Goal: Book appointment/travel/reservation

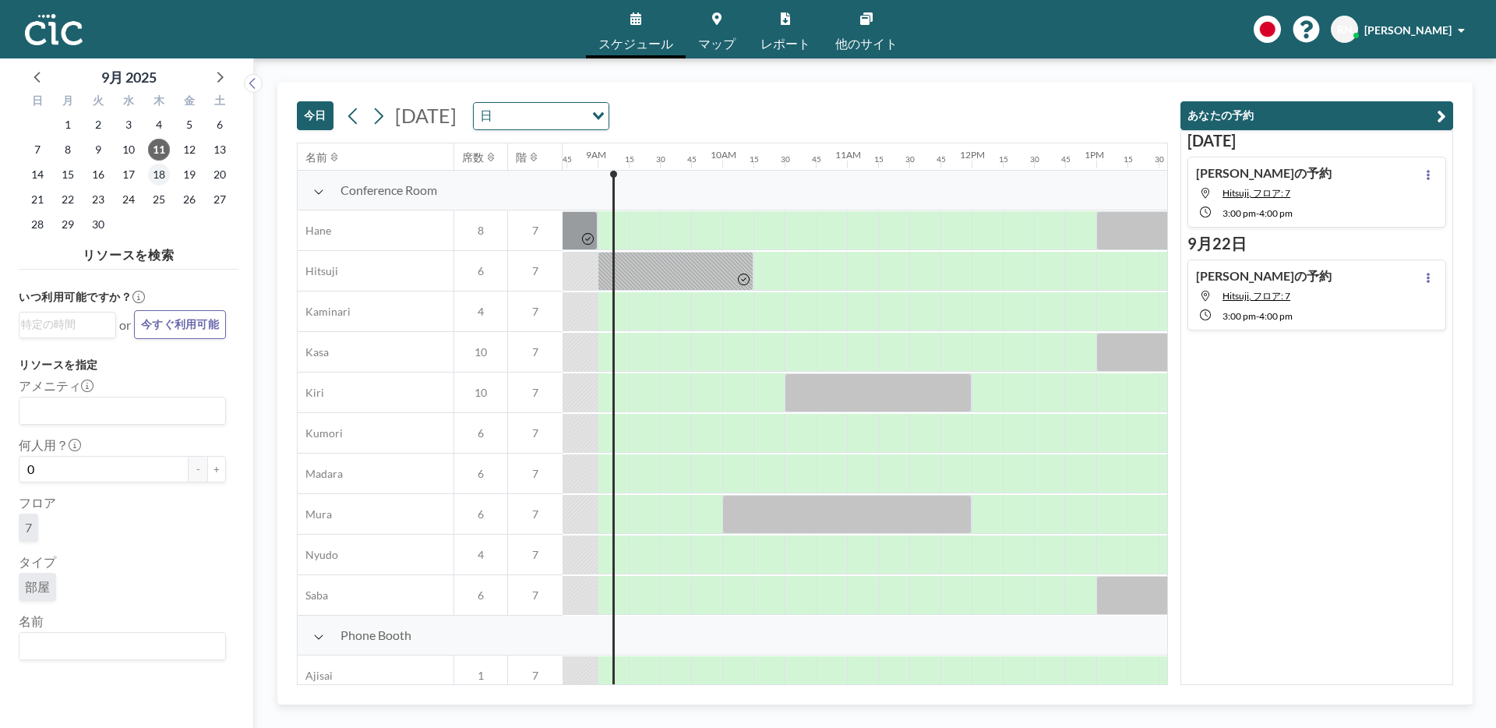
scroll to position [0, 1091]
drag, startPoint x: 641, startPoint y: 239, endPoint x: 701, endPoint y: 235, distance: 61.0
click at [701, 235] on div at bounding box center [672, 230] width 94 height 39
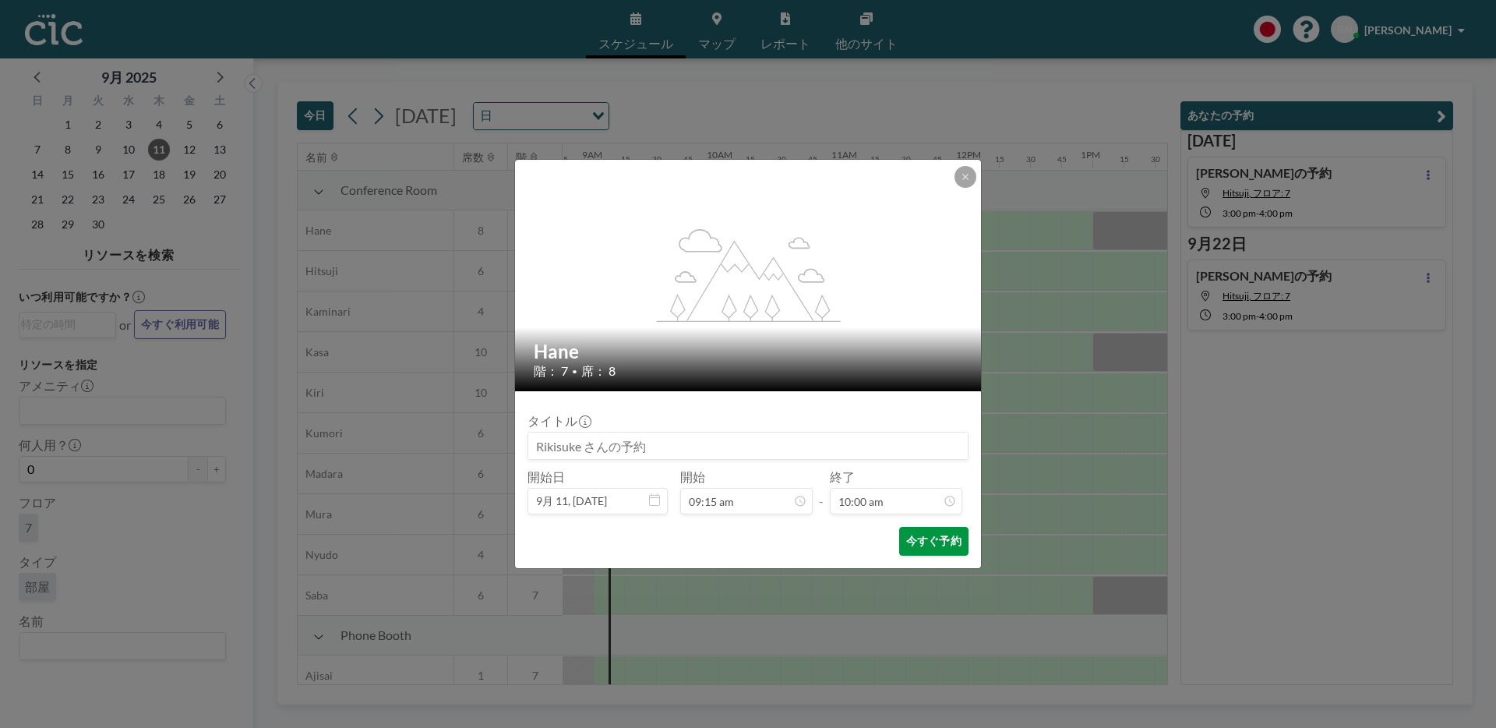
click at [945, 542] on button "今すぐ予約" at bounding box center [933, 541] width 69 height 29
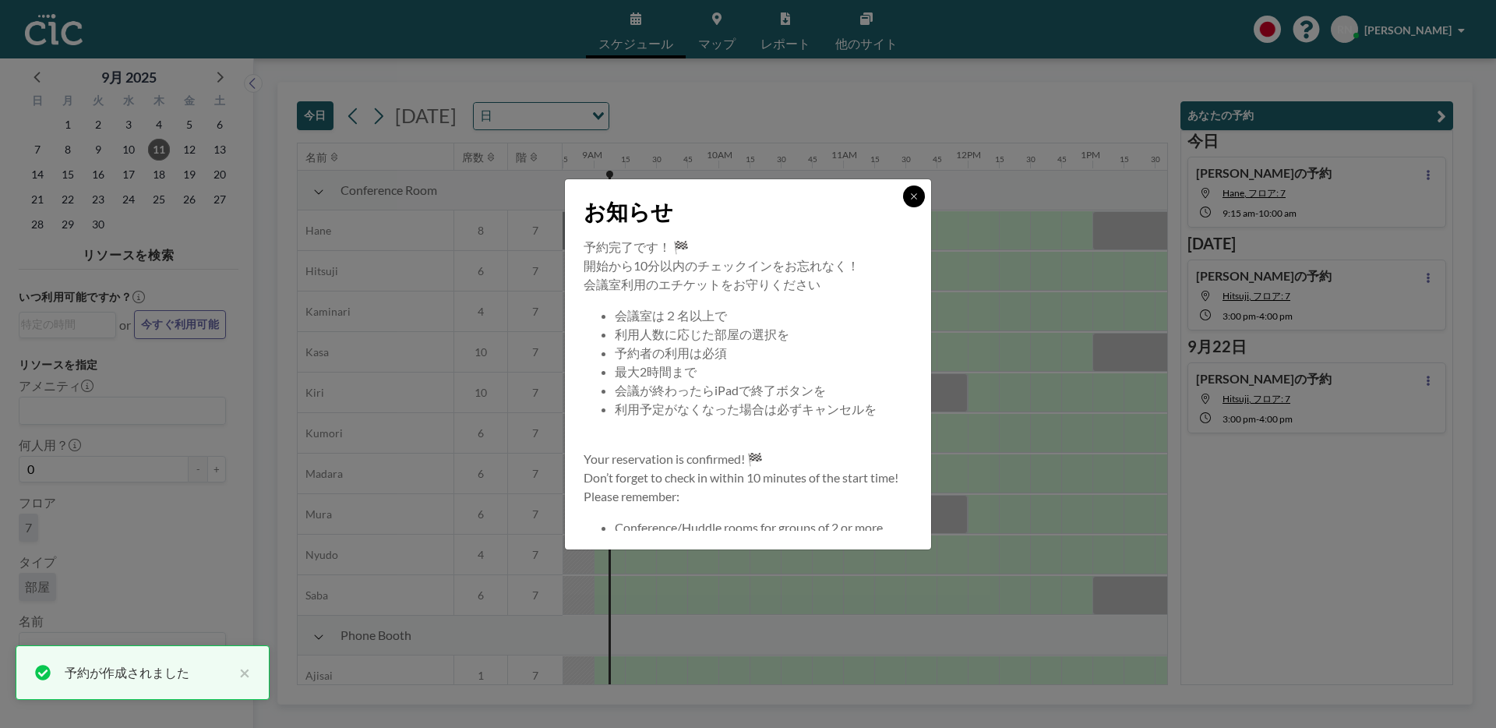
click at [921, 196] on button at bounding box center [914, 196] width 22 height 22
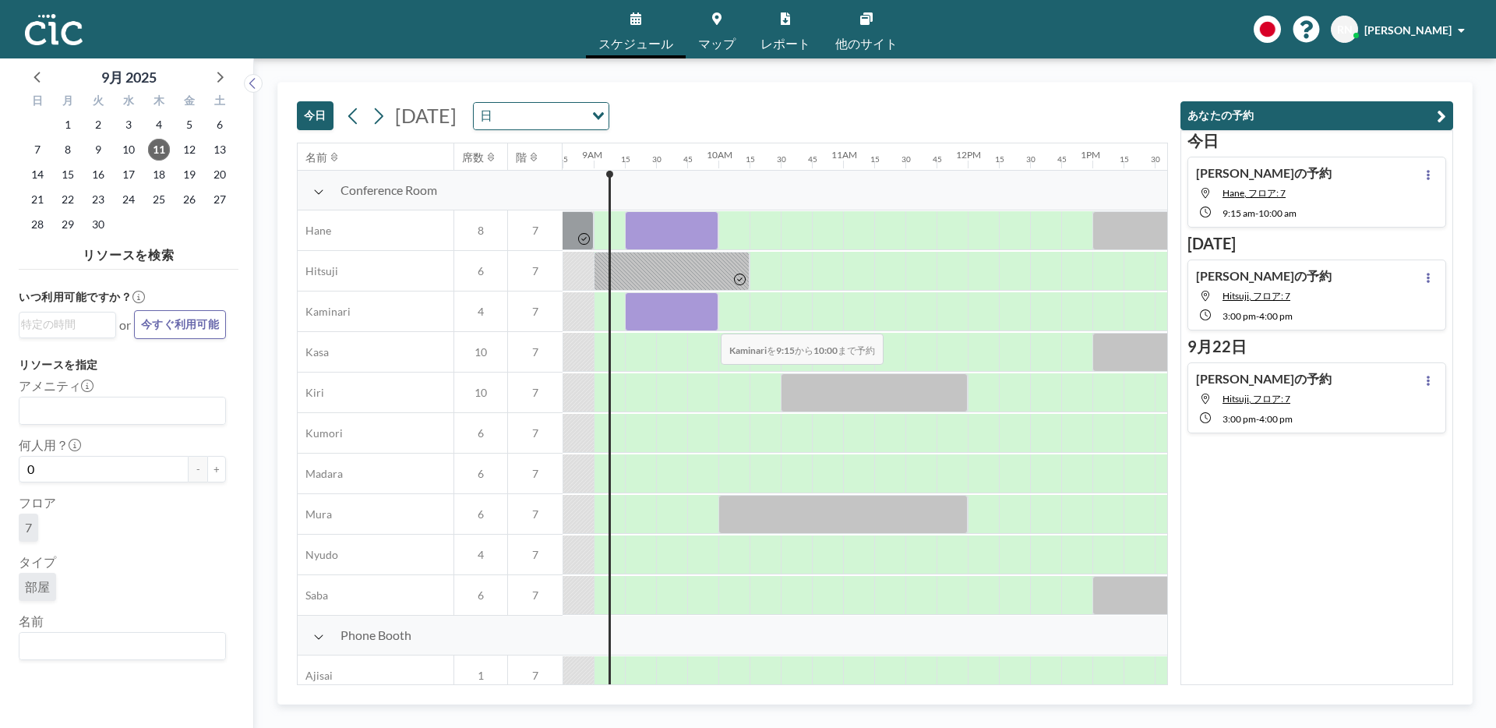
drag, startPoint x: 652, startPoint y: 323, endPoint x: 708, endPoint y: 323, distance: 56.1
click at [708, 323] on div at bounding box center [672, 311] width 94 height 39
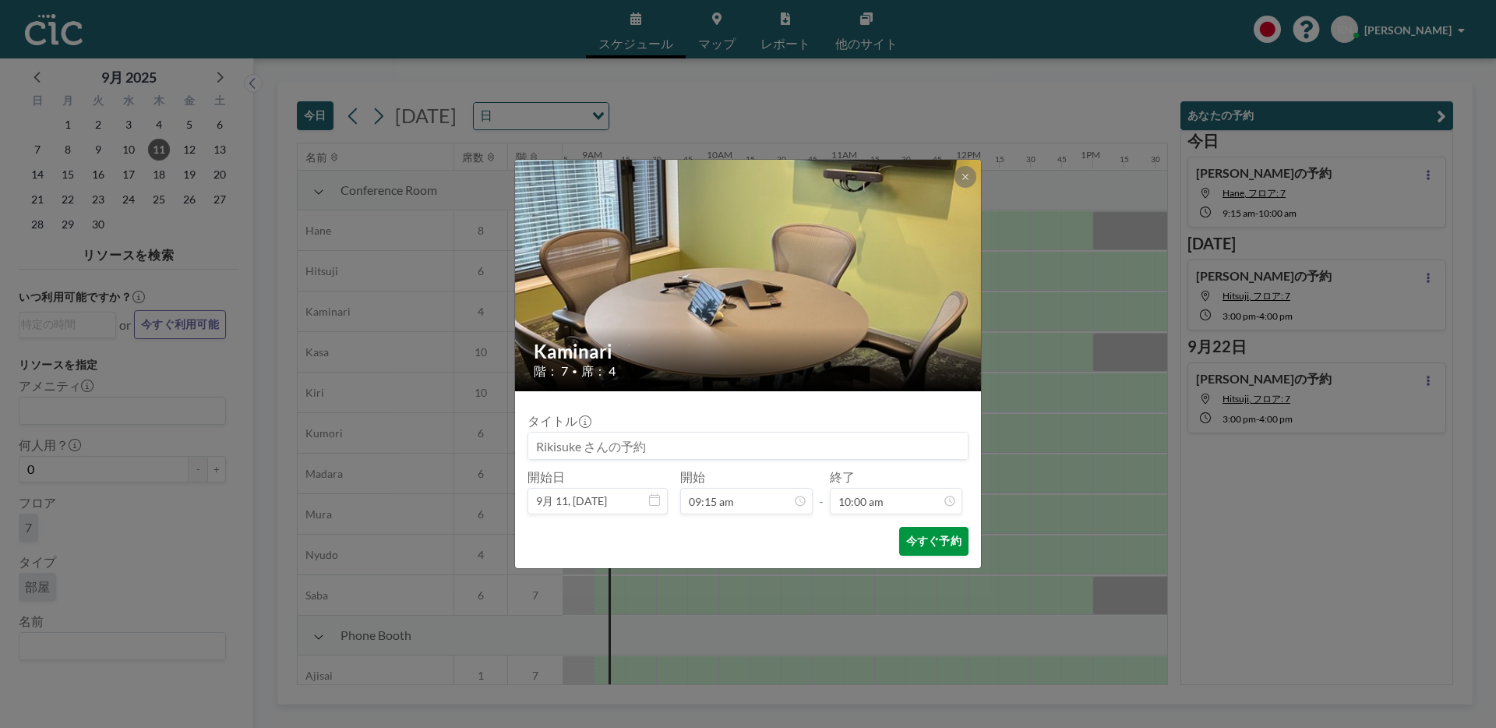
scroll to position [0, 0]
click at [916, 546] on button "今すぐ予約" at bounding box center [933, 541] width 69 height 29
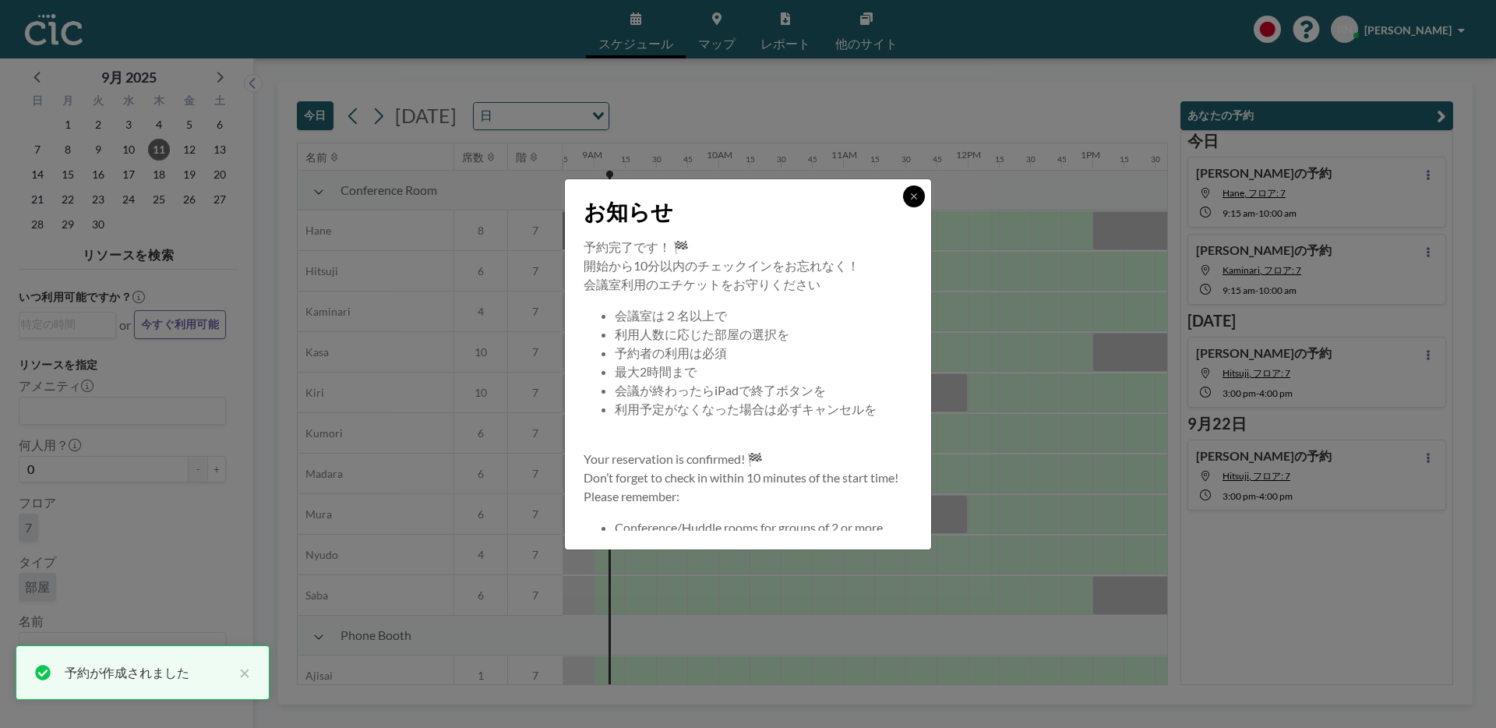
click at [914, 198] on icon at bounding box center [913, 196] width 9 height 9
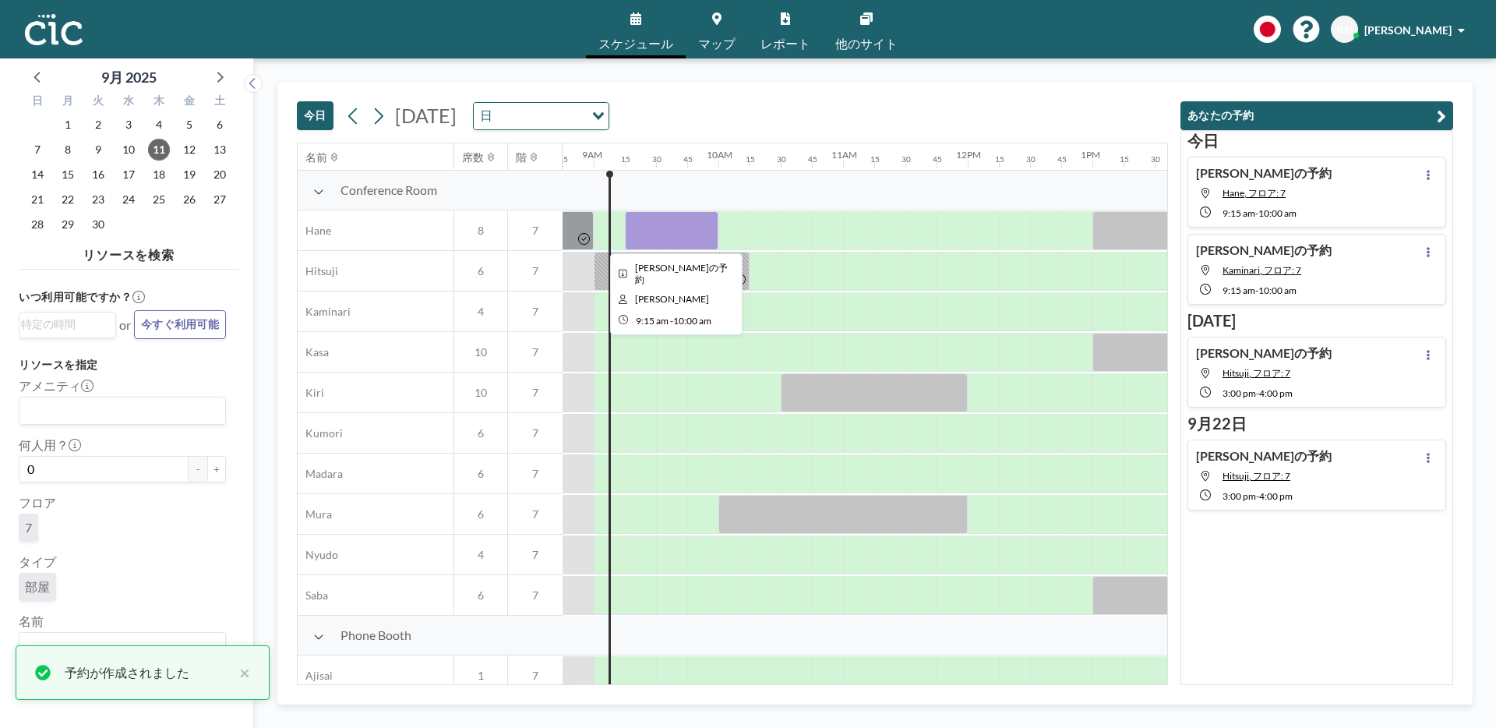
click at [678, 228] on div at bounding box center [672, 230] width 94 height 39
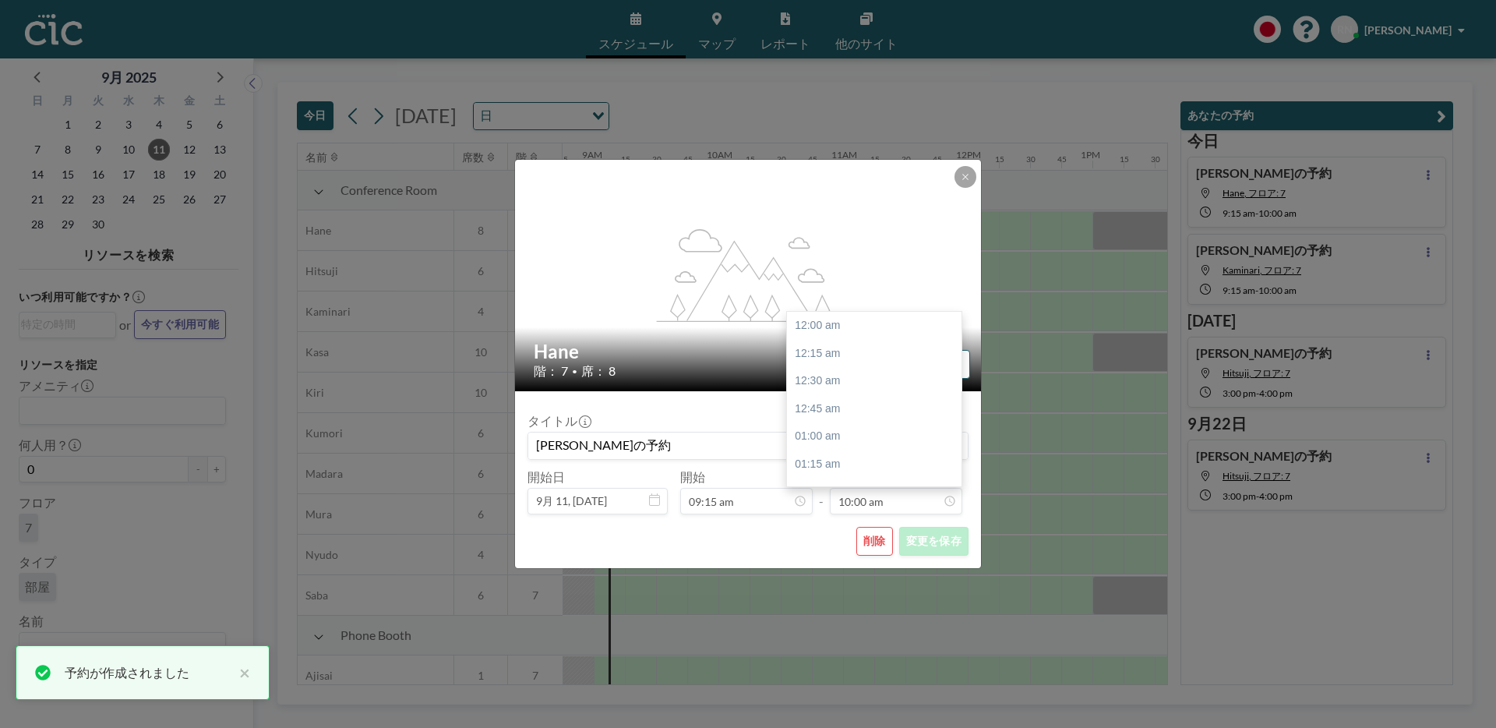
scroll to position [1110, 0]
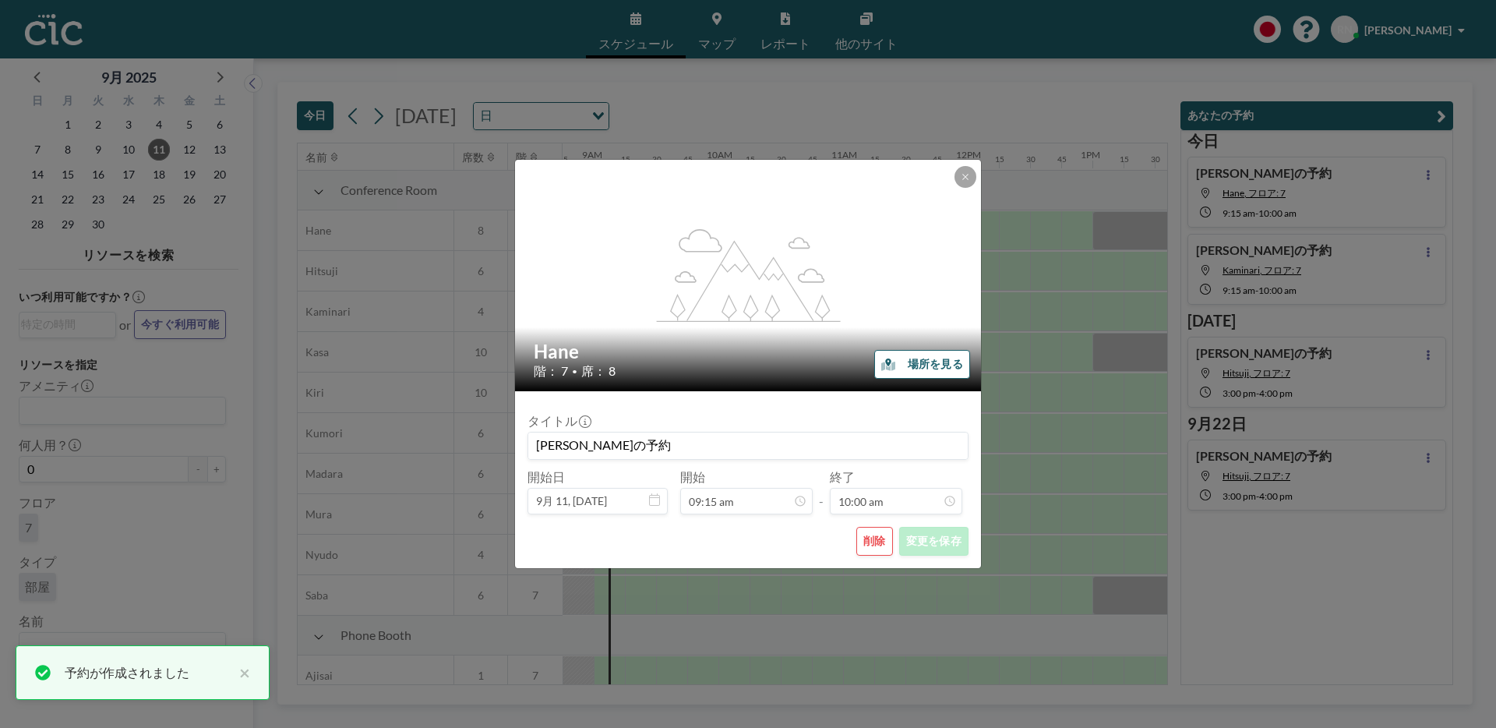
click at [862, 538] on button "削除" at bounding box center [874, 541] width 37 height 29
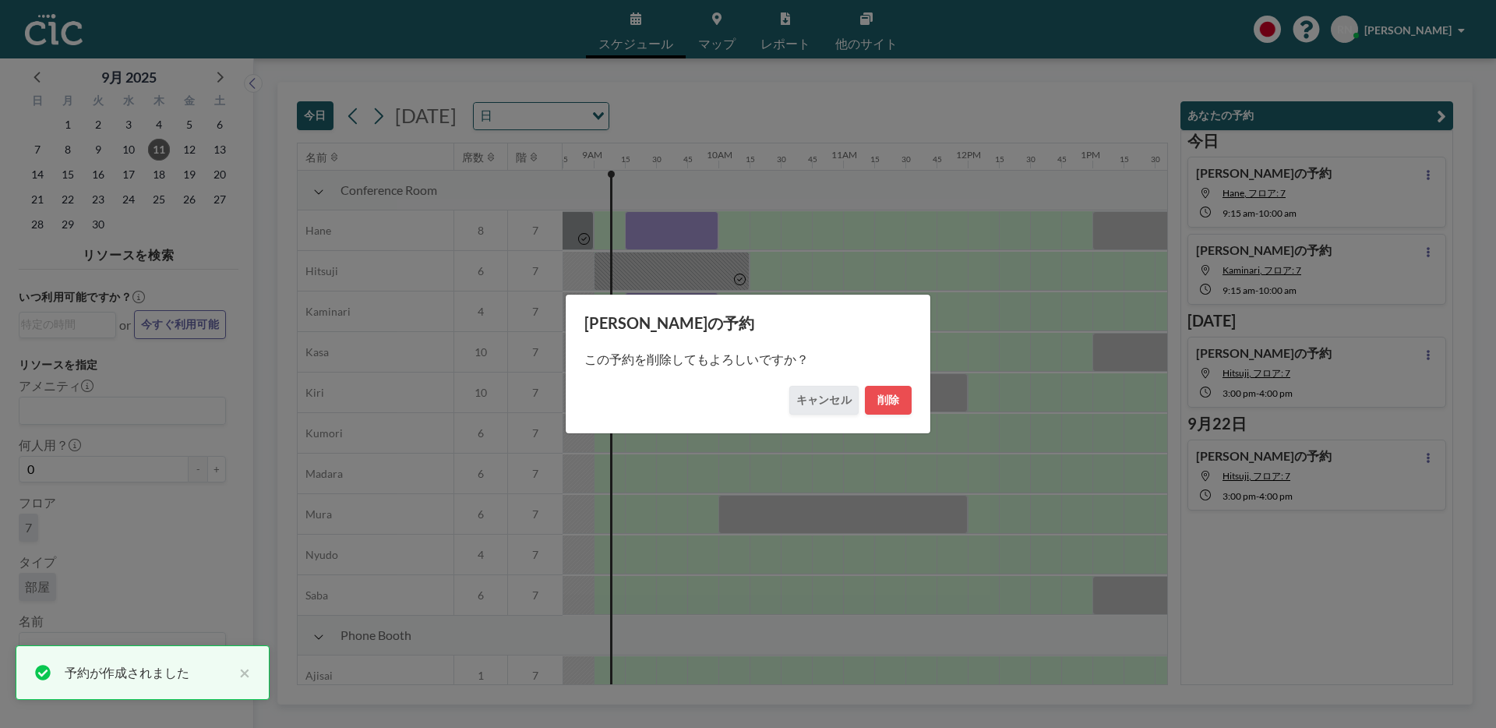
drag, startPoint x: 883, startPoint y: 401, endPoint x: 834, endPoint y: 381, distance: 52.8
click at [883, 399] on button "削除" at bounding box center [888, 400] width 47 height 29
